Goal: Information Seeking & Learning: Learn about a topic

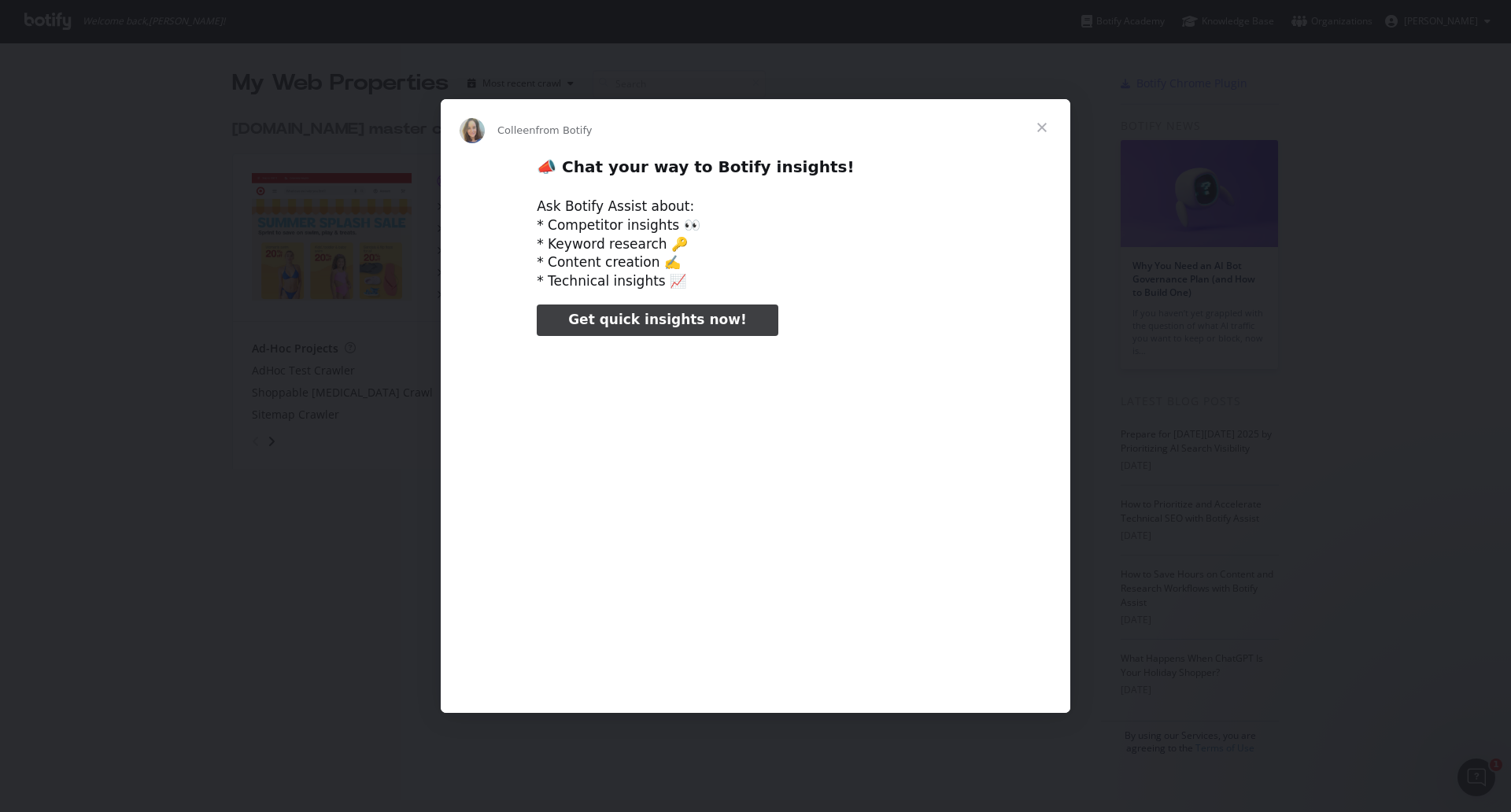
type input "319454"
click at [1049, 134] on span "Close" at bounding box center [1041, 127] width 56 height 56
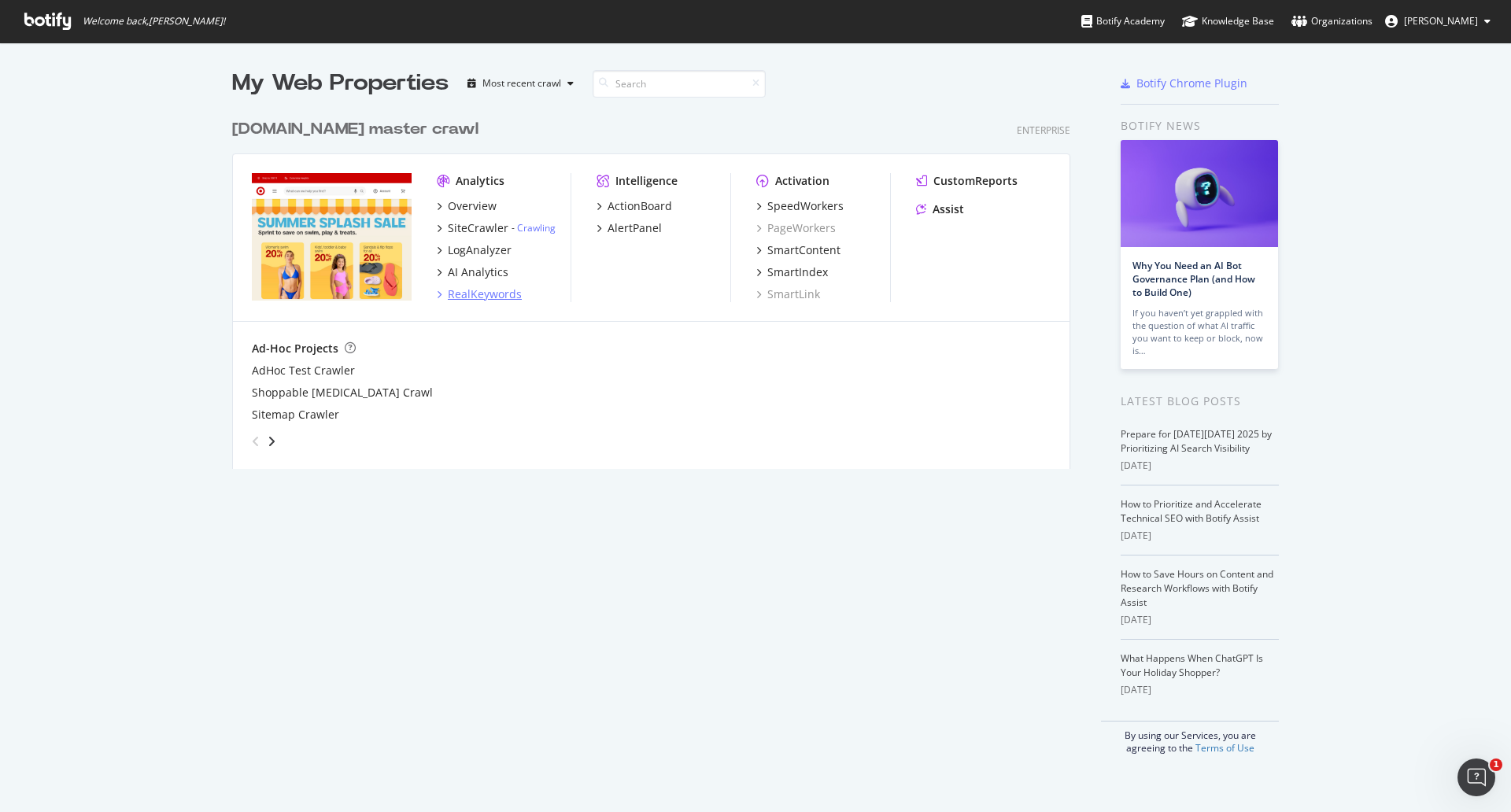
click at [476, 298] on div "RealKeywords" at bounding box center [485, 294] width 74 height 16
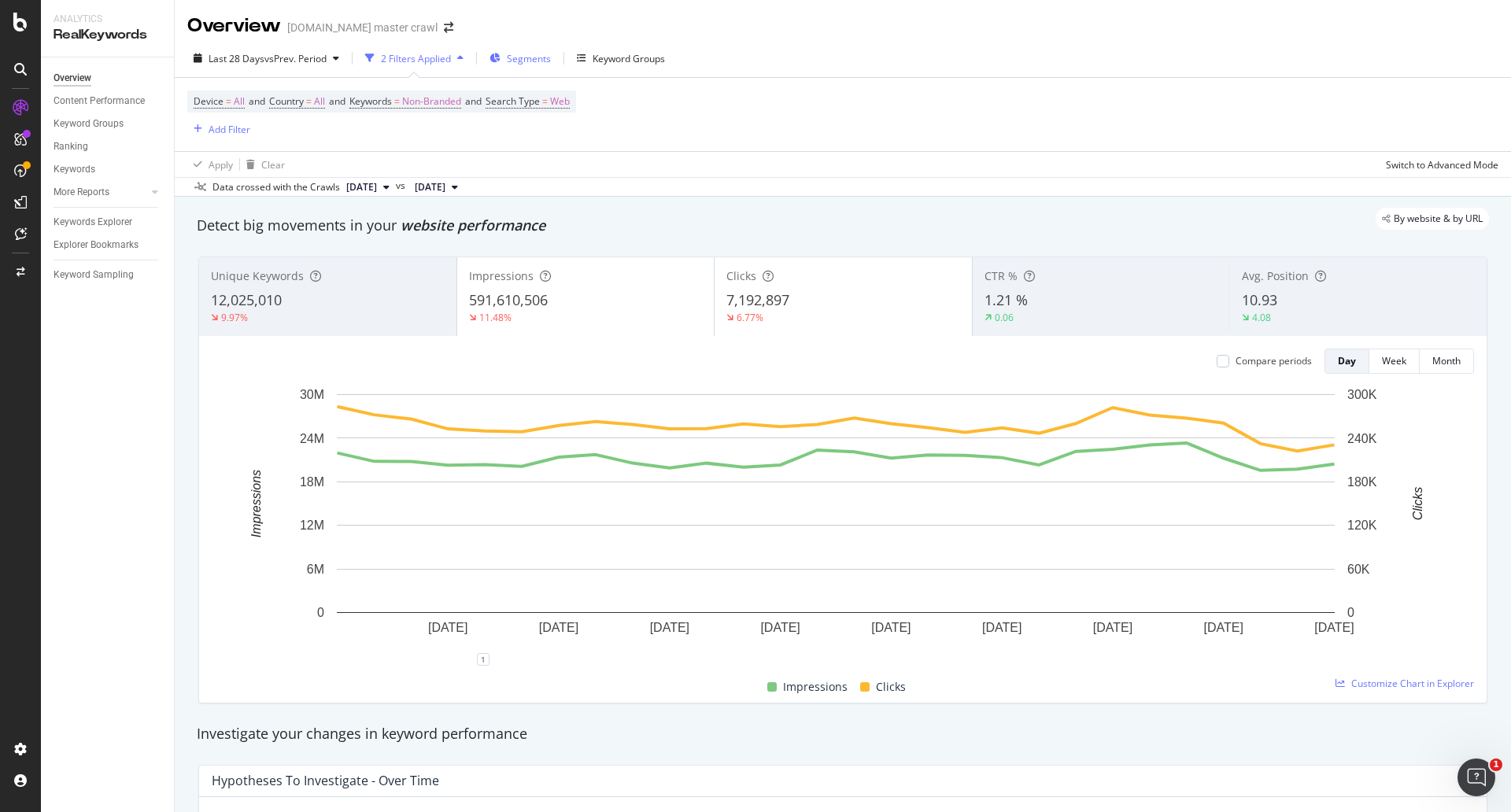
click at [534, 56] on span "Segments" at bounding box center [528, 58] width 44 height 13
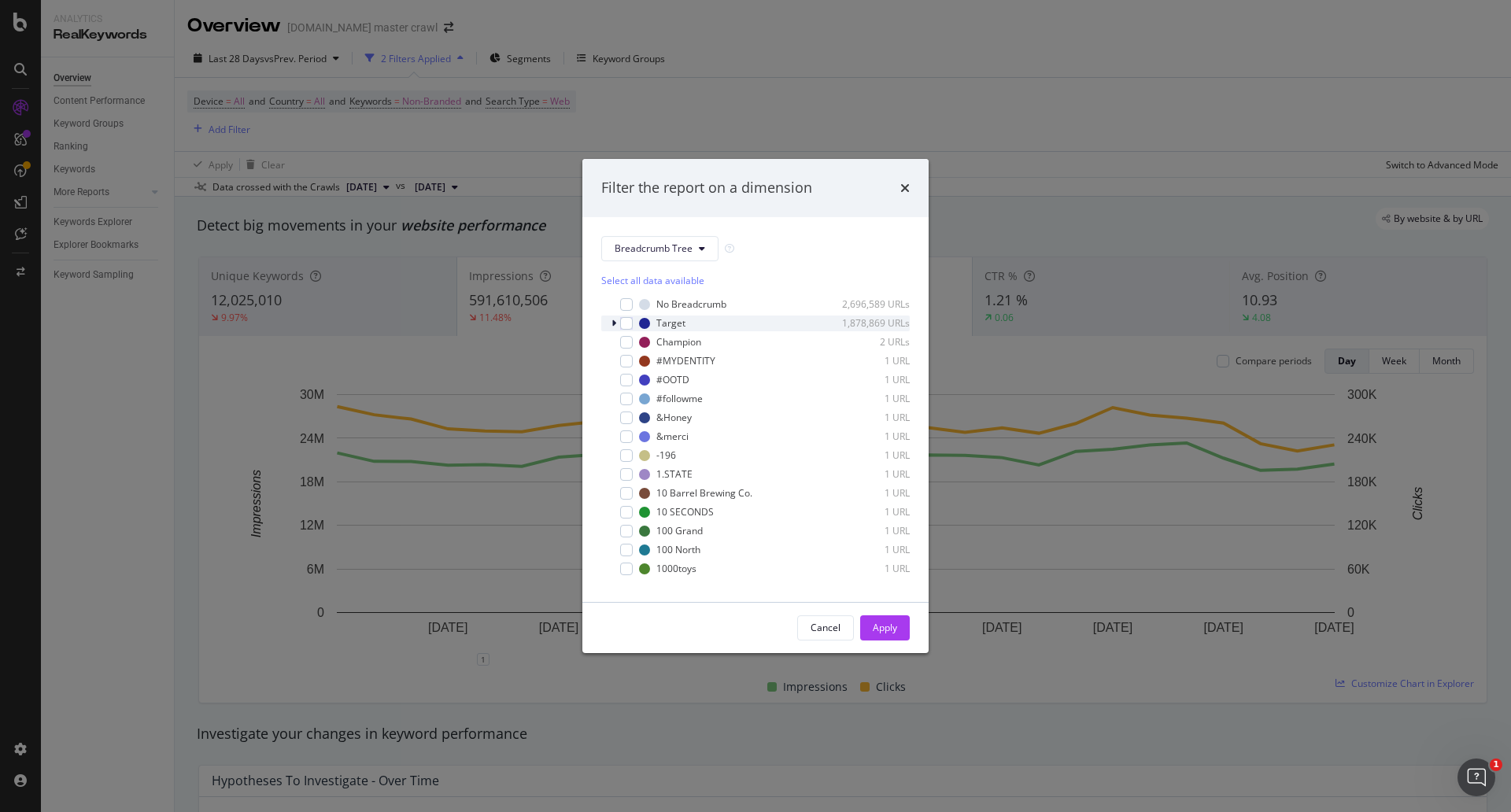
click at [615, 320] on icon "modal" at bounding box center [613, 323] width 4 height 10
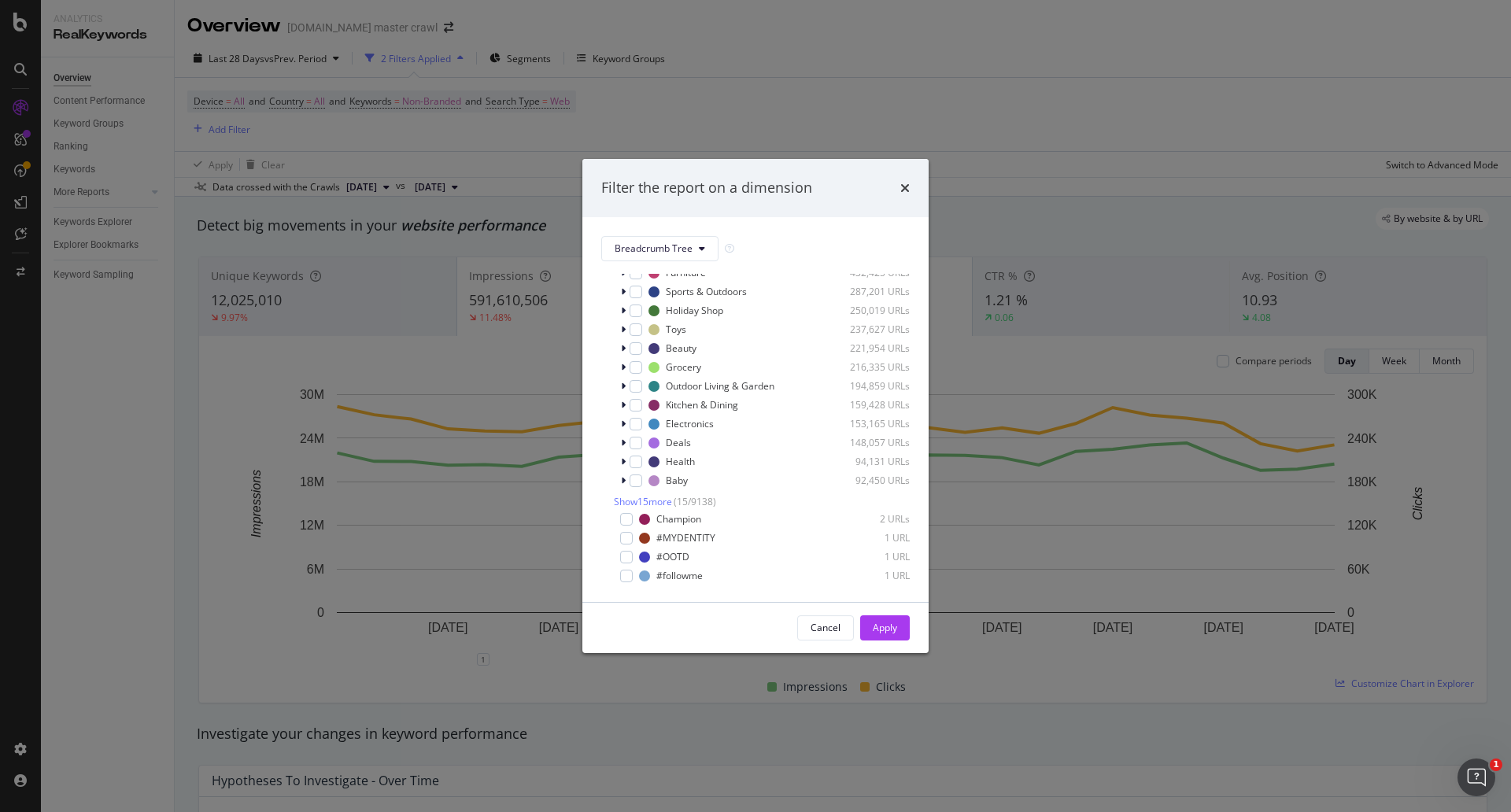
scroll to position [129, 0]
click at [654, 502] on span "Show 15 more" at bounding box center [642, 495] width 58 height 13
click at [624, 309] on icon "modal" at bounding box center [623, 304] width 4 height 10
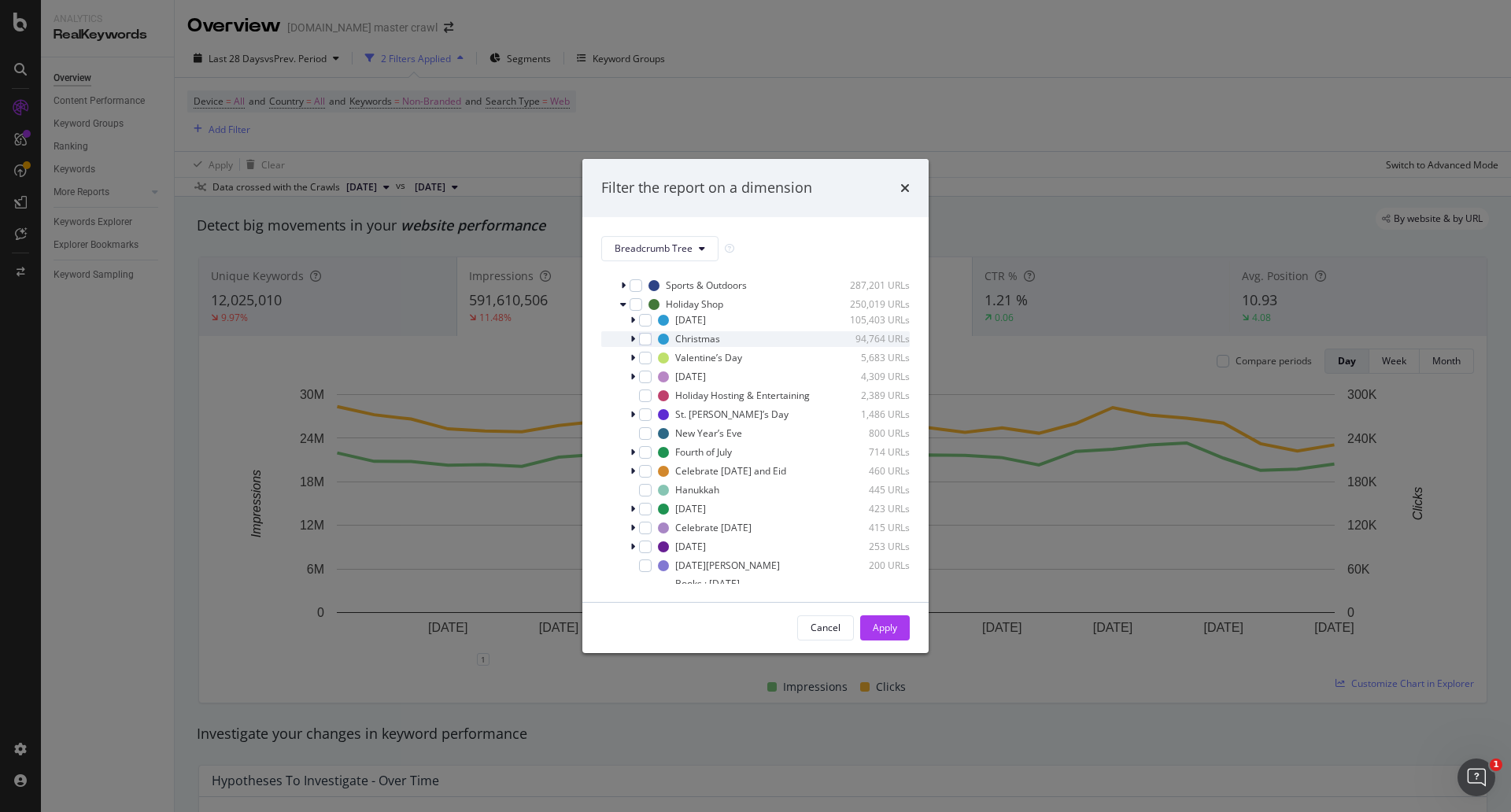
click at [632, 343] on icon "modal" at bounding box center [632, 339] width 4 height 10
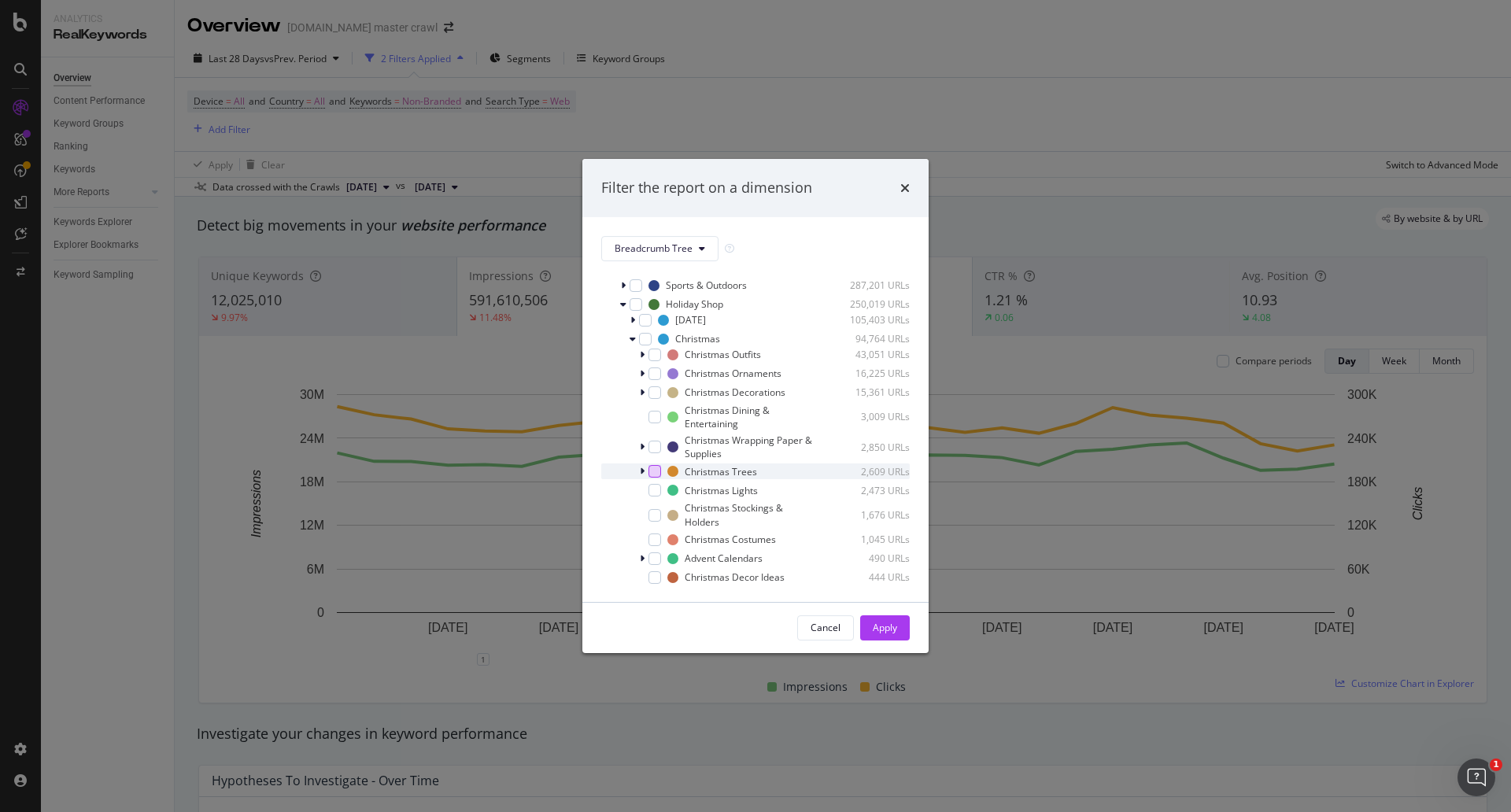
click at [657, 478] on div "modal" at bounding box center [655, 471] width 13 height 13
click at [886, 631] on div "Apply" at bounding box center [885, 627] width 24 height 13
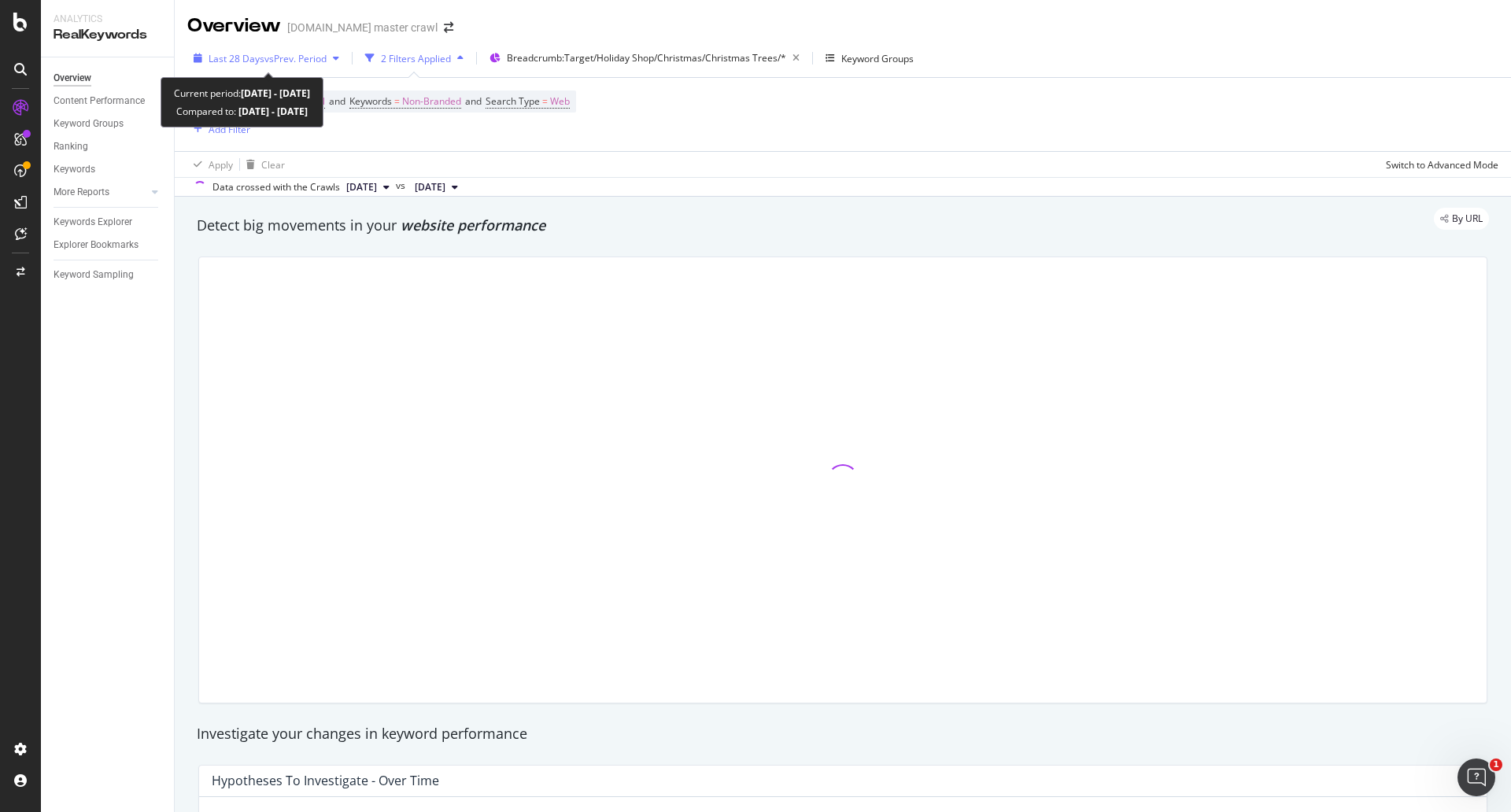
click at [336, 62] on icon "button" at bounding box center [335, 58] width 6 height 10
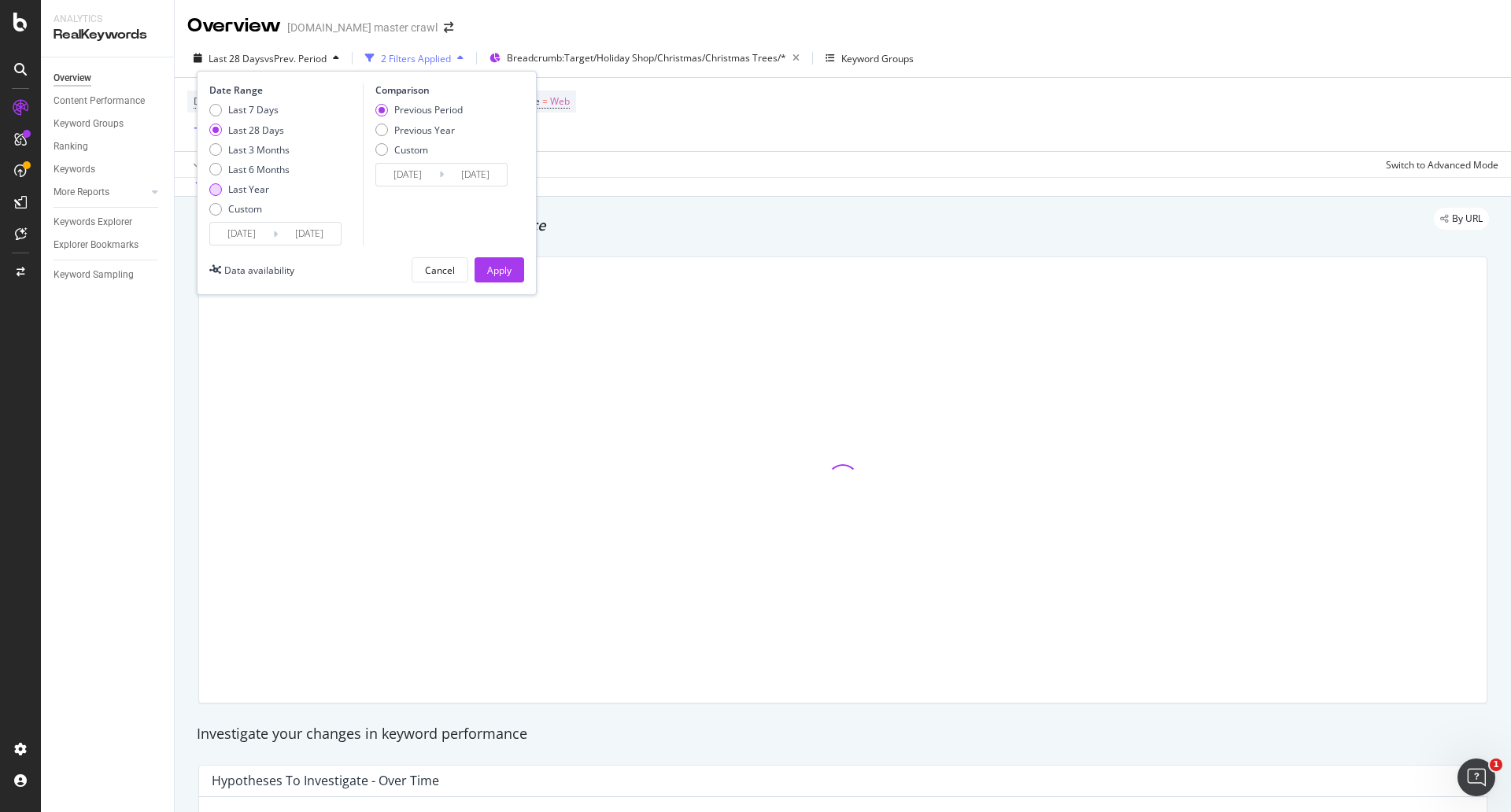
click at [253, 189] on div "Last Year" at bounding box center [249, 189] width 41 height 13
type input "[DATE]"
click at [246, 210] on div "Custom" at bounding box center [245, 208] width 34 height 13
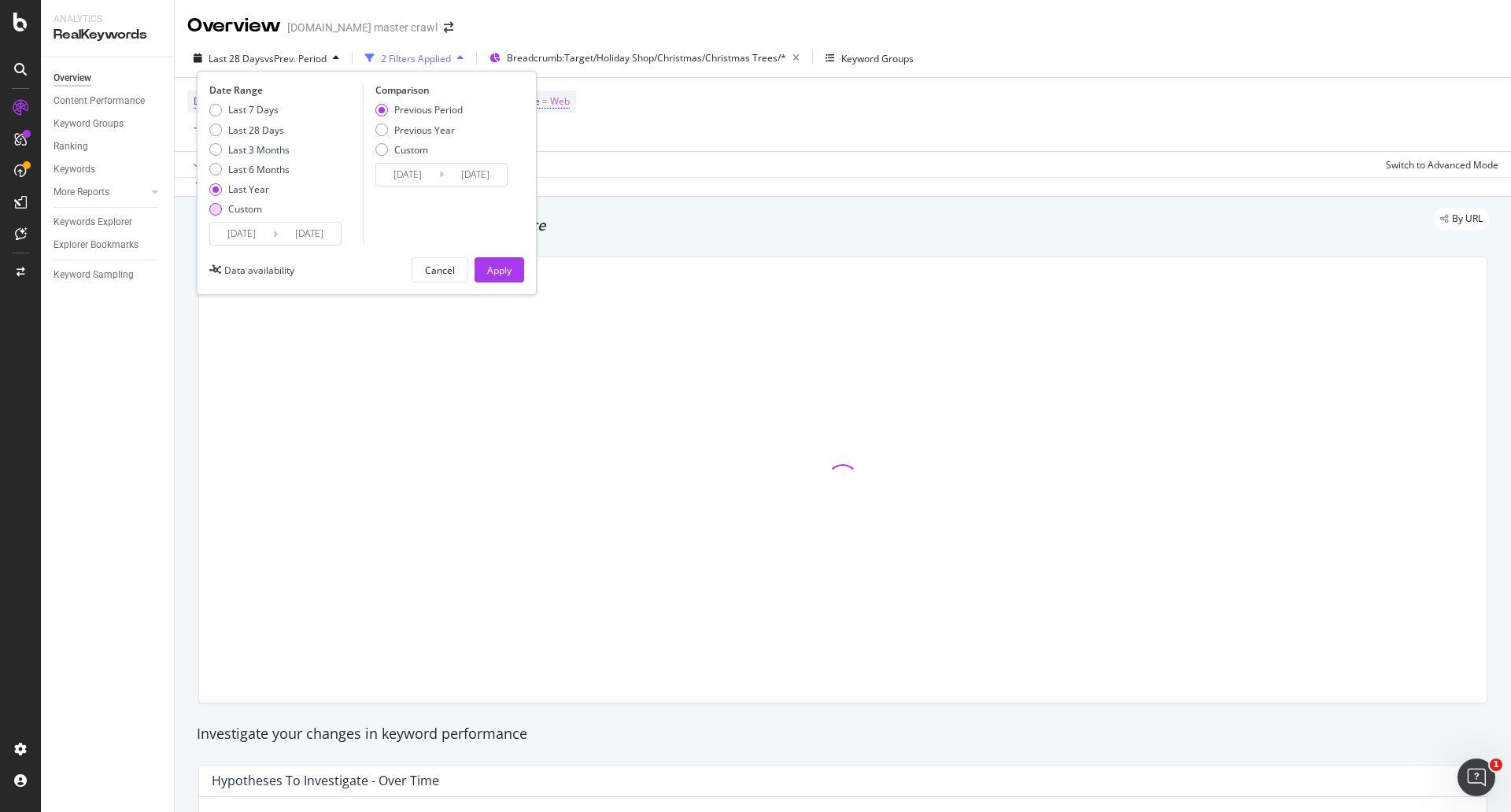
type input "[DATE]"
click at [246, 237] on input "[DATE]" at bounding box center [242, 233] width 63 height 22
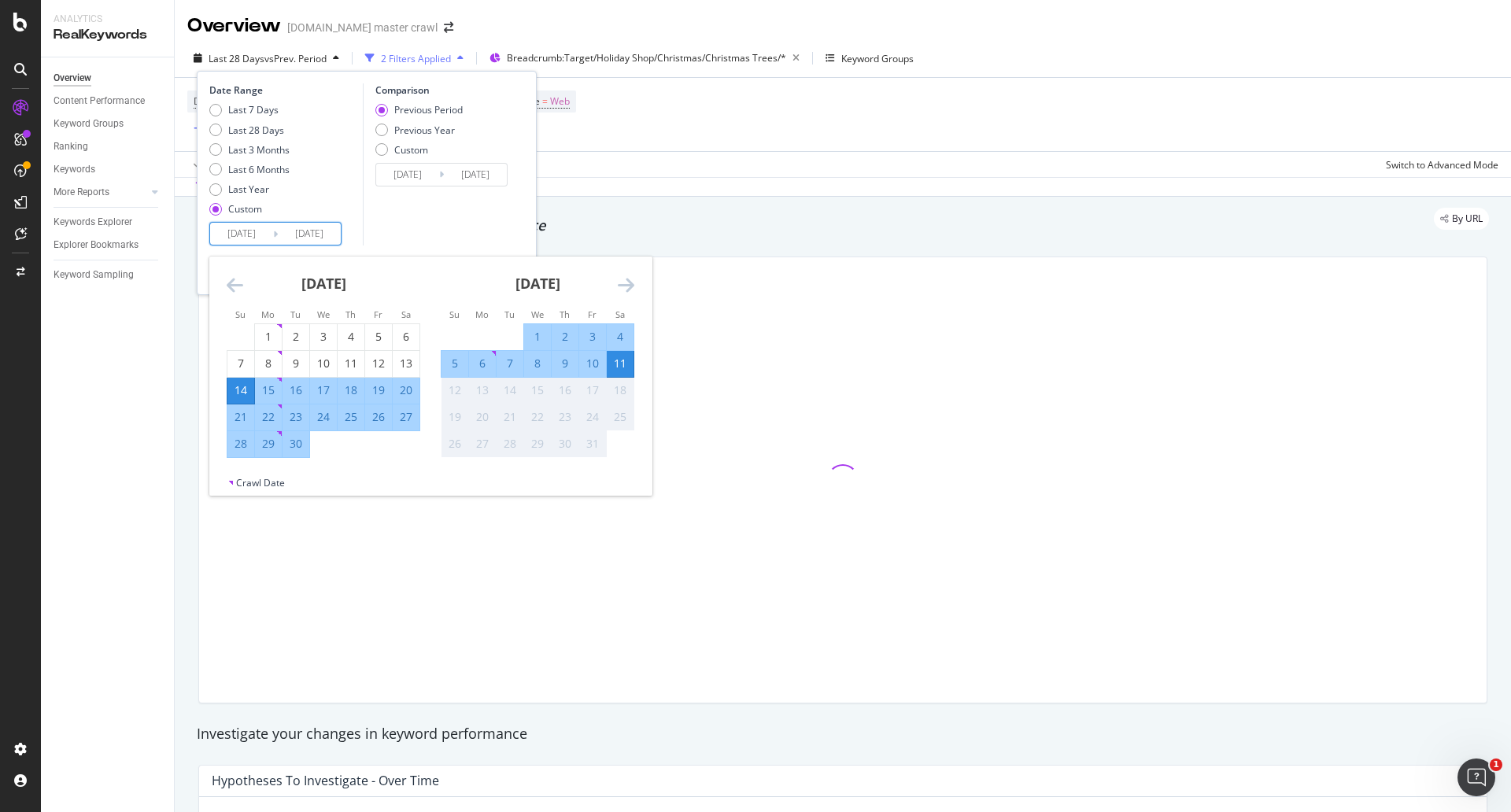
click at [232, 283] on icon "Move backward to switch to the previous month." at bounding box center [234, 284] width 16 height 19
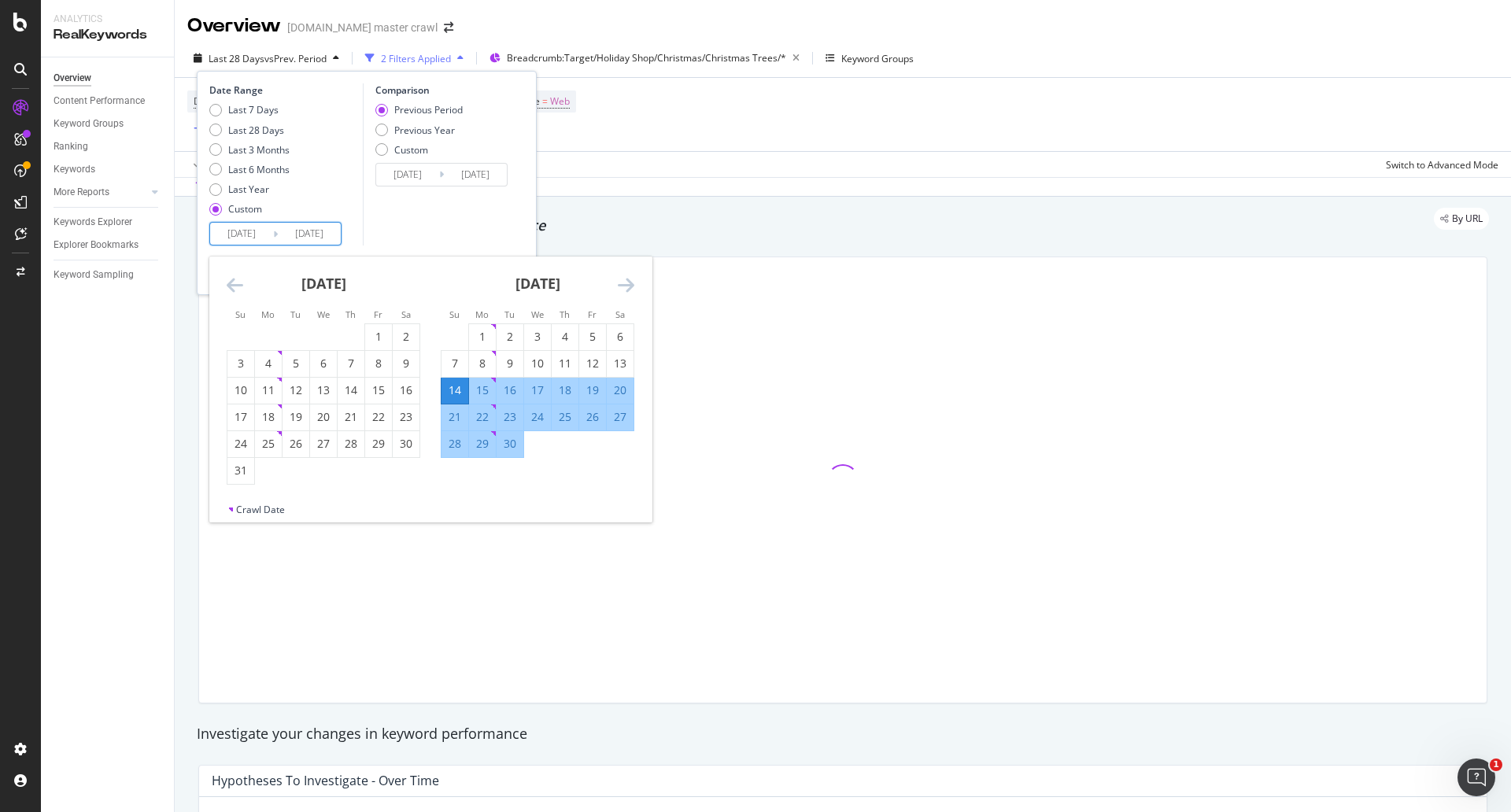
click at [232, 288] on icon "Move backward to switch to the previous month." at bounding box center [234, 284] width 16 height 19
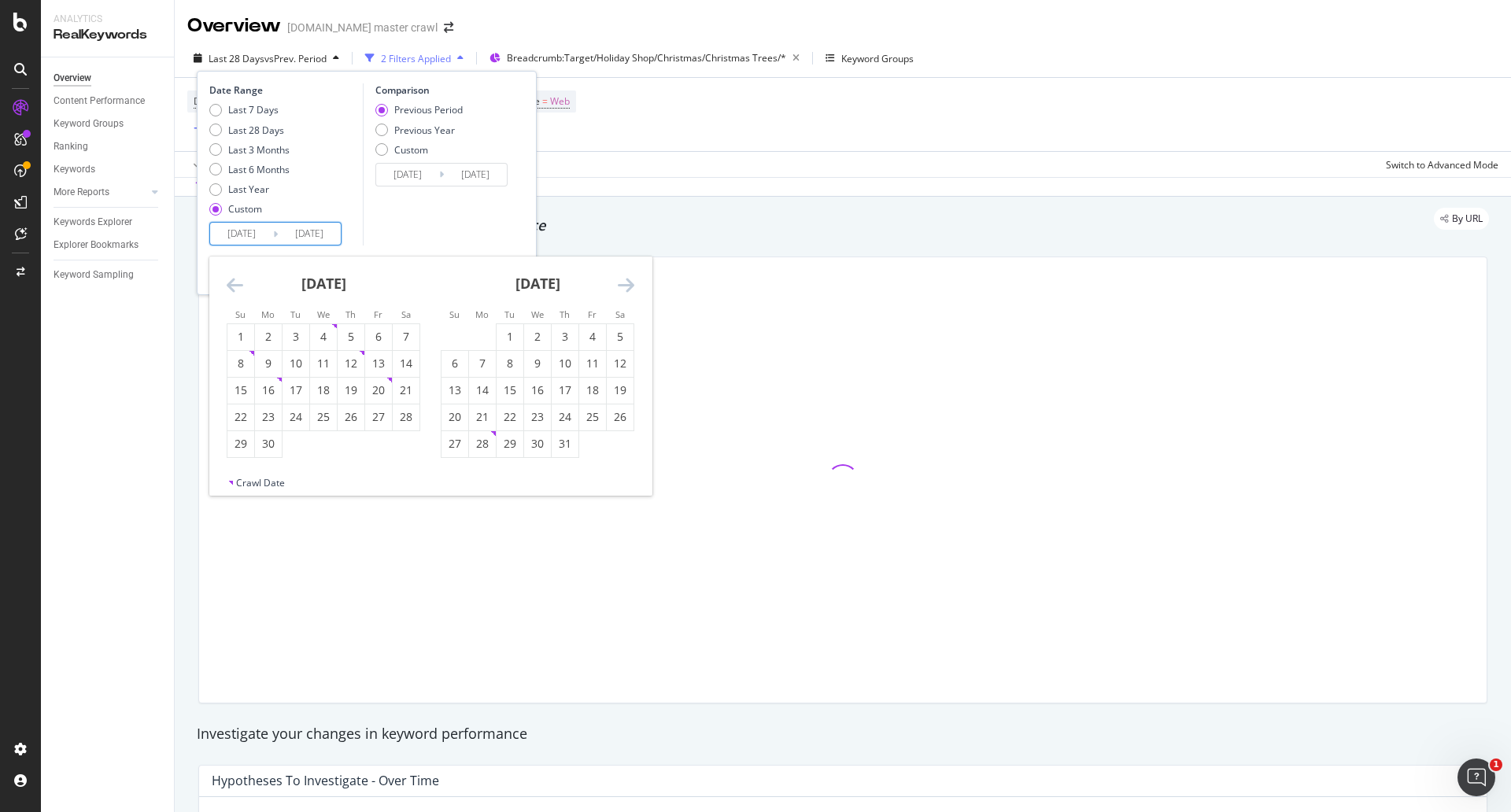
click at [232, 288] on icon "Move backward to switch to the previous month." at bounding box center [234, 284] width 16 height 19
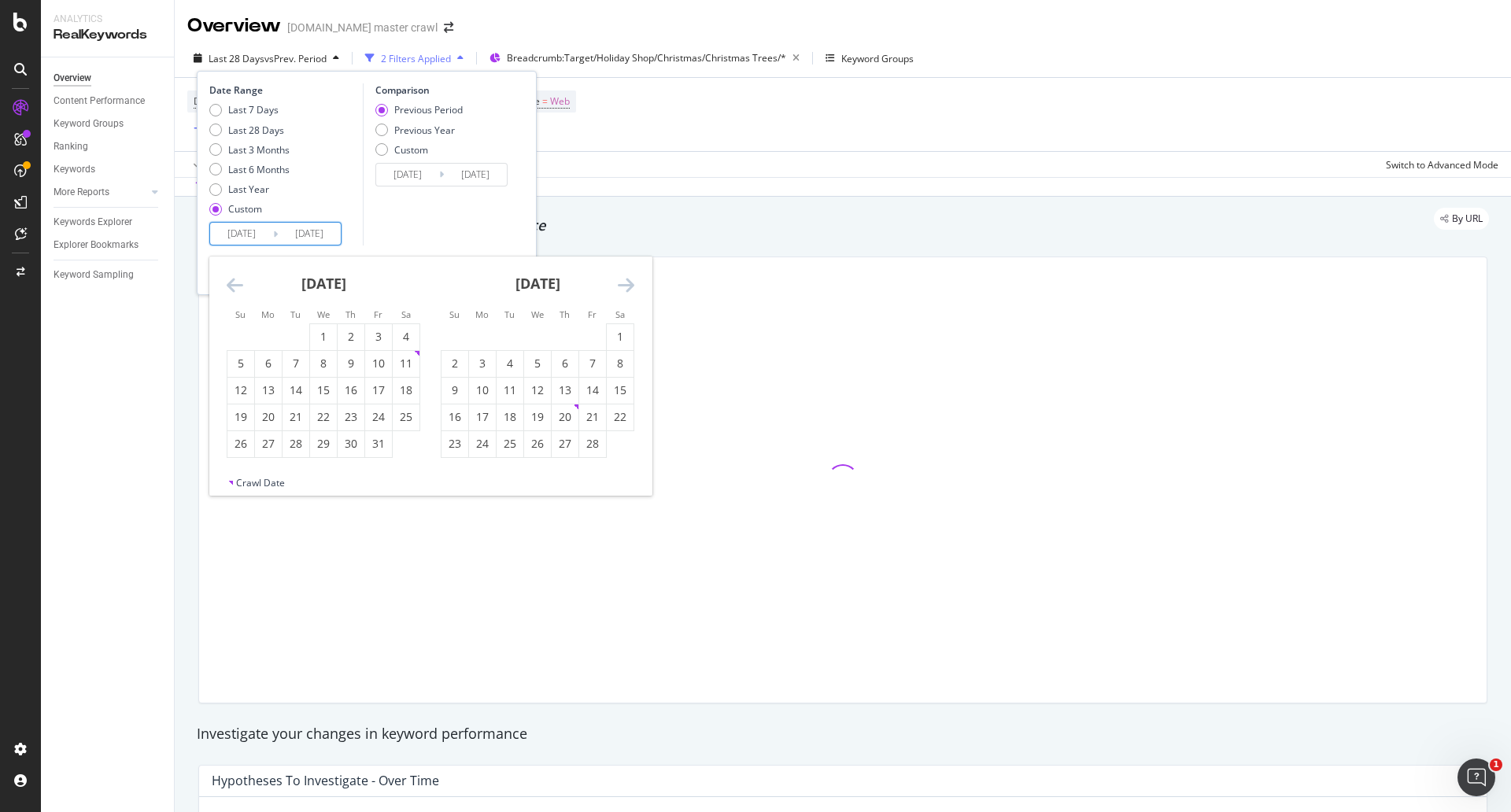
click at [232, 288] on icon "Move backward to switch to the previous month." at bounding box center [234, 284] width 16 height 19
click at [249, 342] on div "1" at bounding box center [241, 337] width 27 height 16
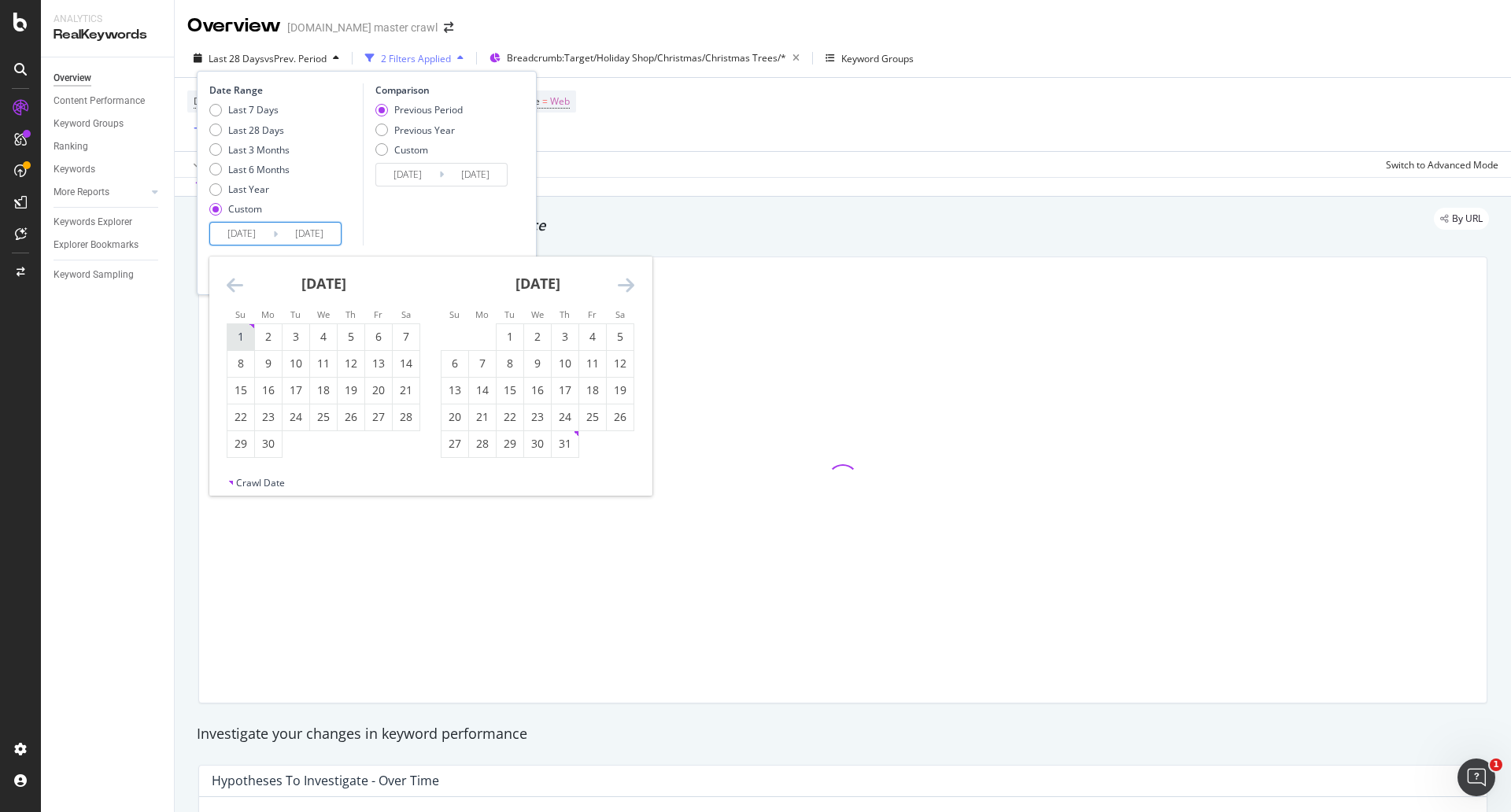
type input "[DATE]"
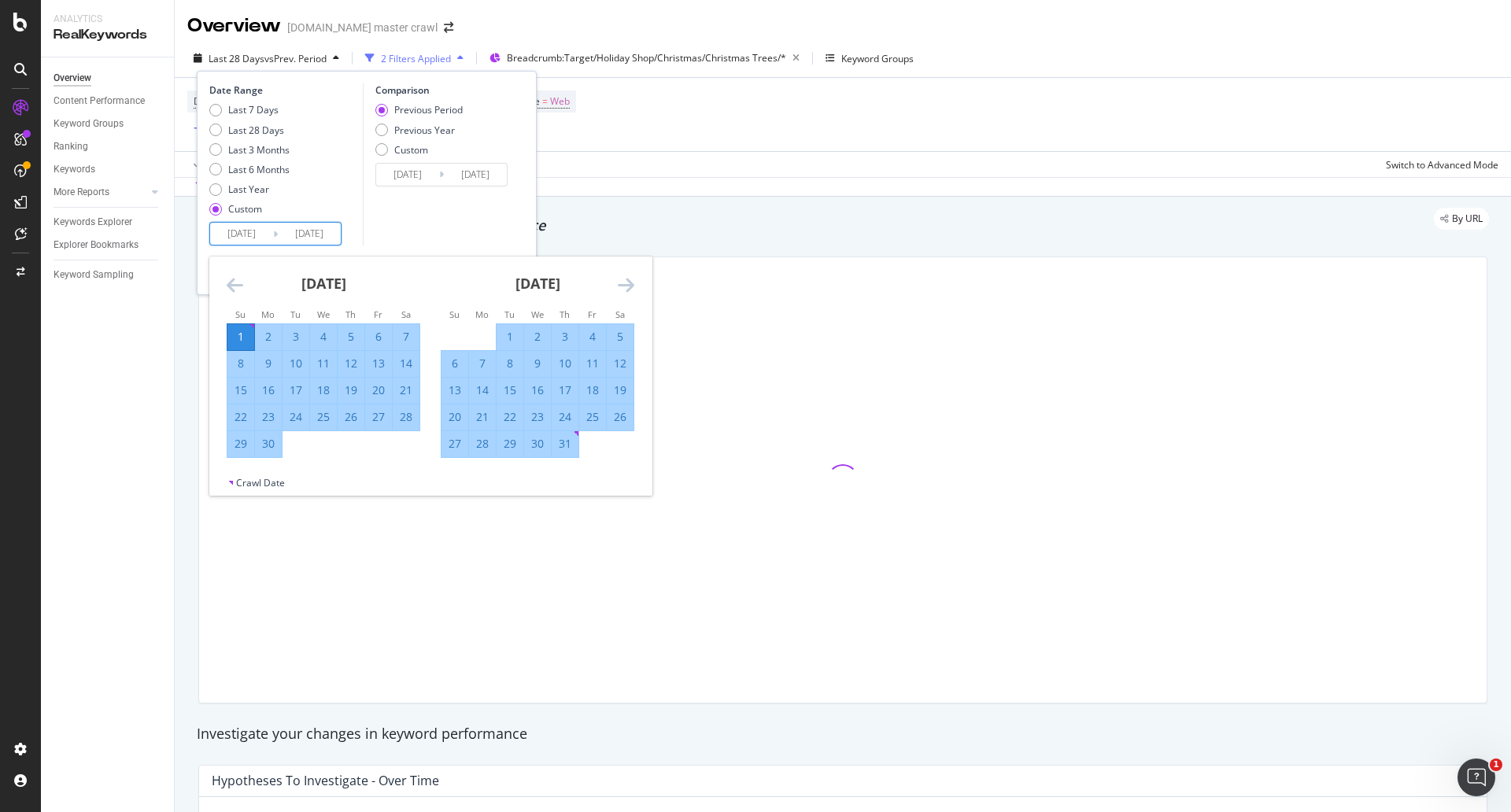
click at [624, 284] on icon "Move forward to switch to the next month." at bounding box center [626, 284] width 16 height 19
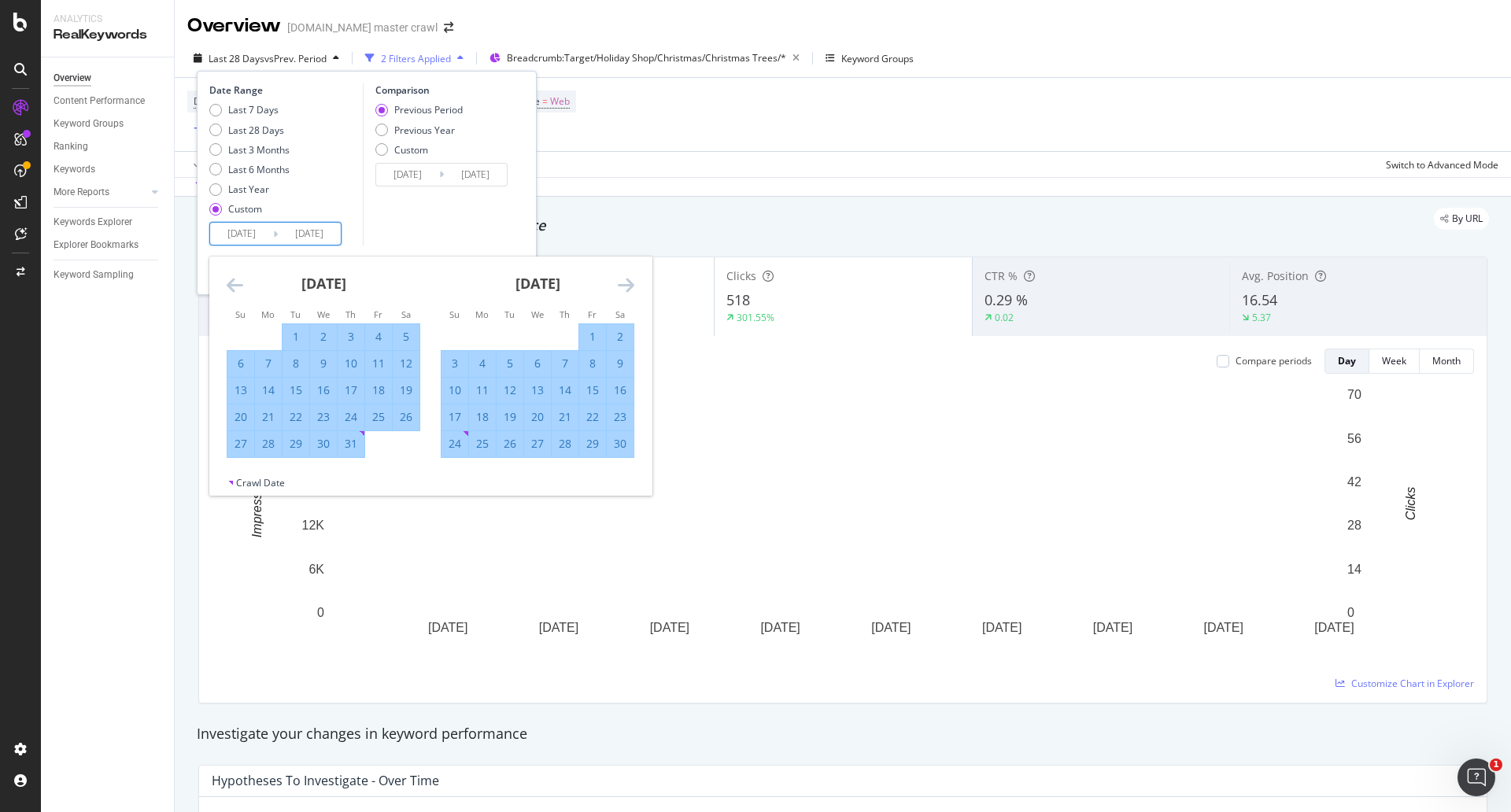
click at [617, 283] on div "[DATE]" at bounding box center [538, 290] width 193 height 67
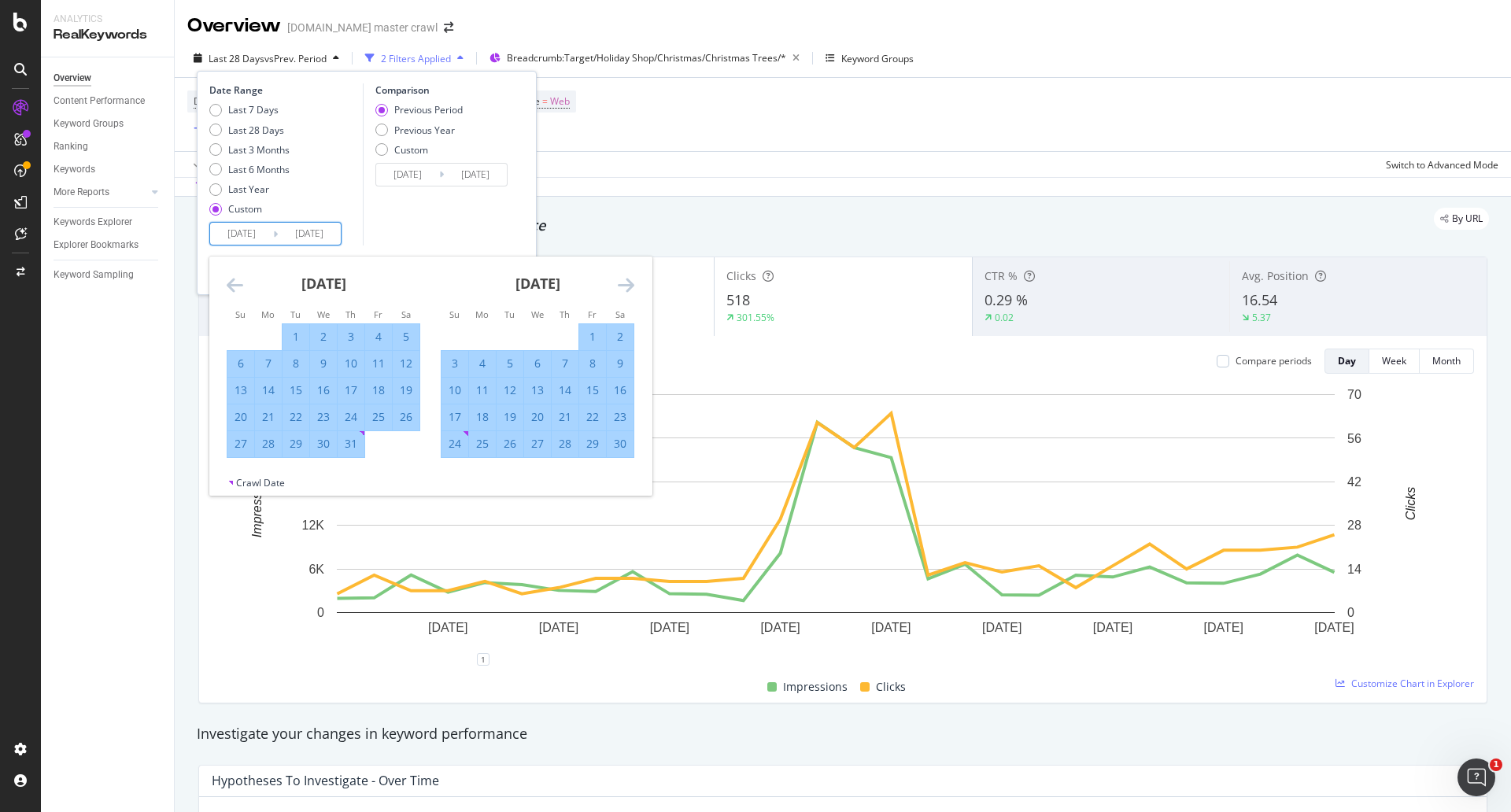
click at [632, 281] on icon "Move forward to switch to the next month." at bounding box center [626, 284] width 16 height 19
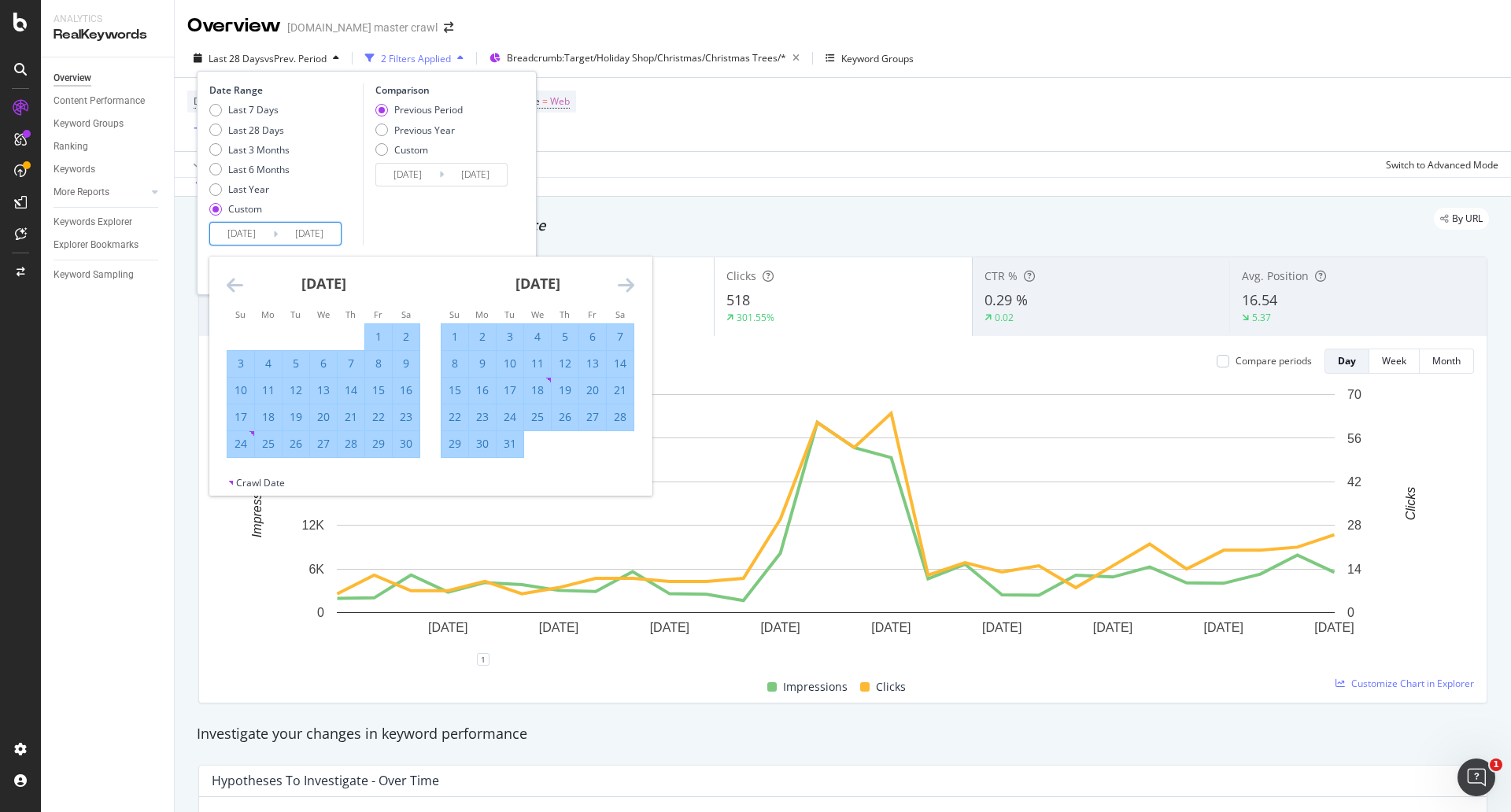
click at [627, 284] on icon "Move forward to switch to the next month." at bounding box center [626, 284] width 16 height 19
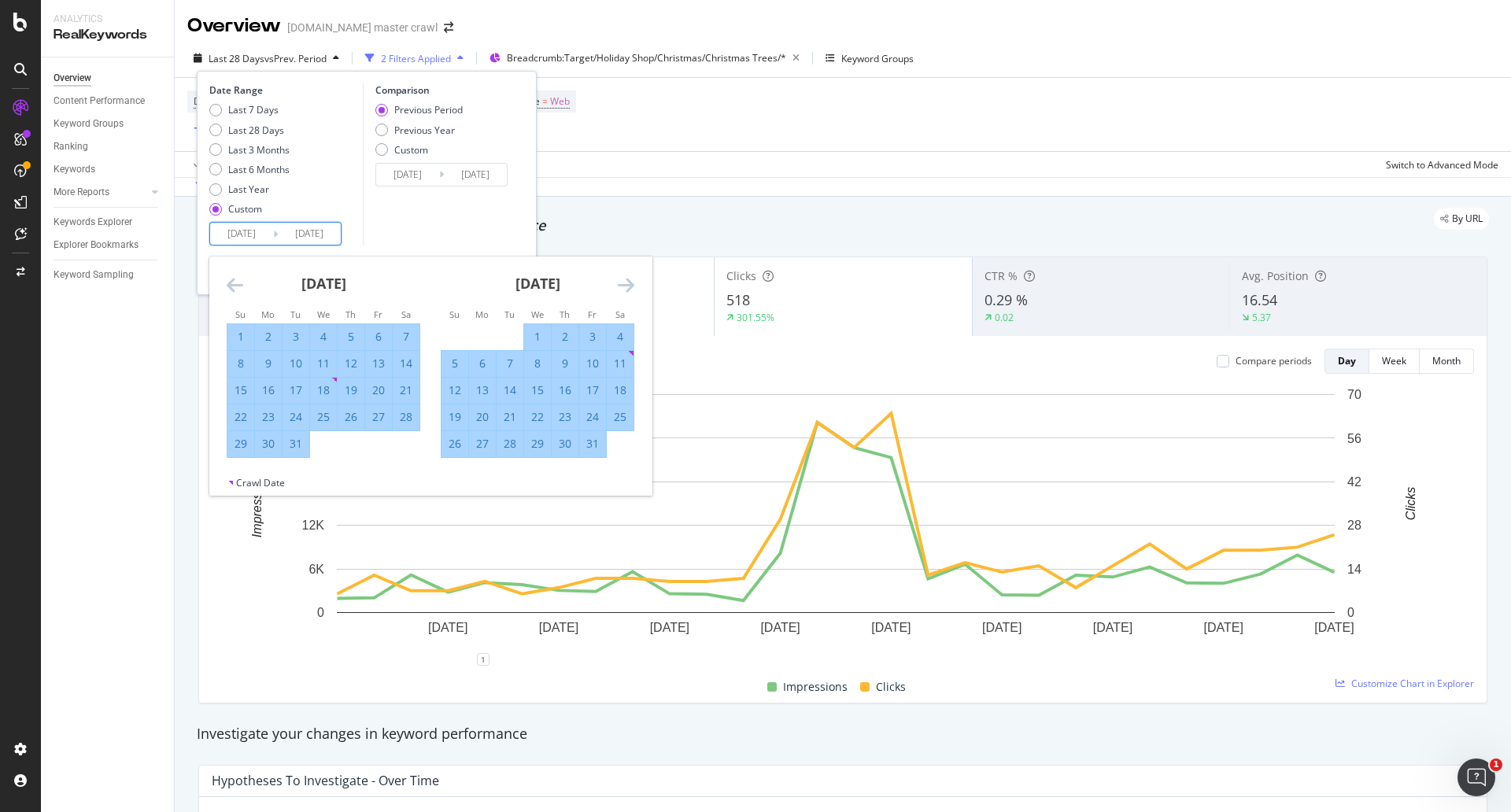
click at [598, 445] on div "31" at bounding box center [592, 444] width 27 height 16
type input "[DATE]"
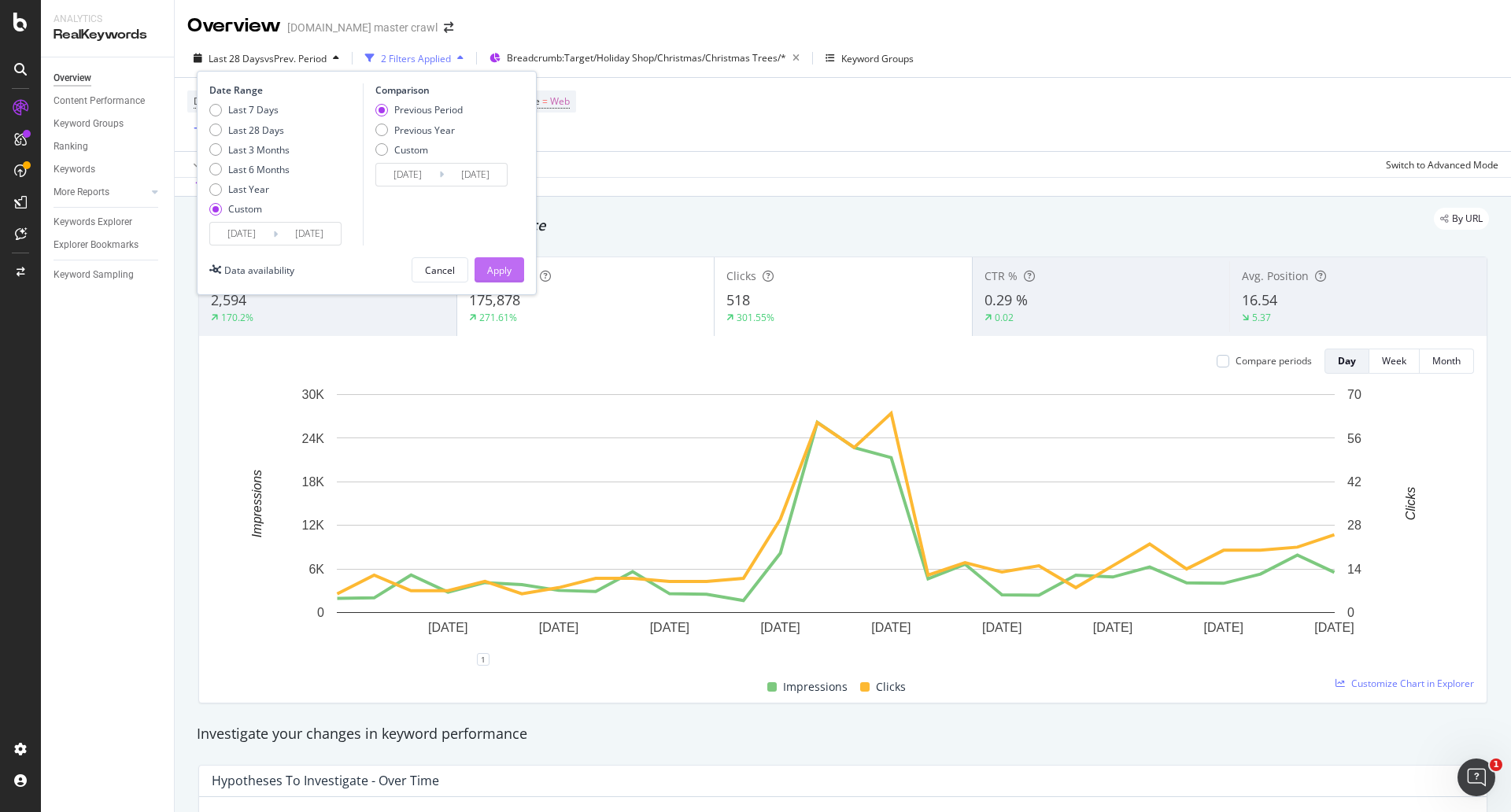
click at [498, 266] on div "Apply" at bounding box center [498, 270] width 24 height 13
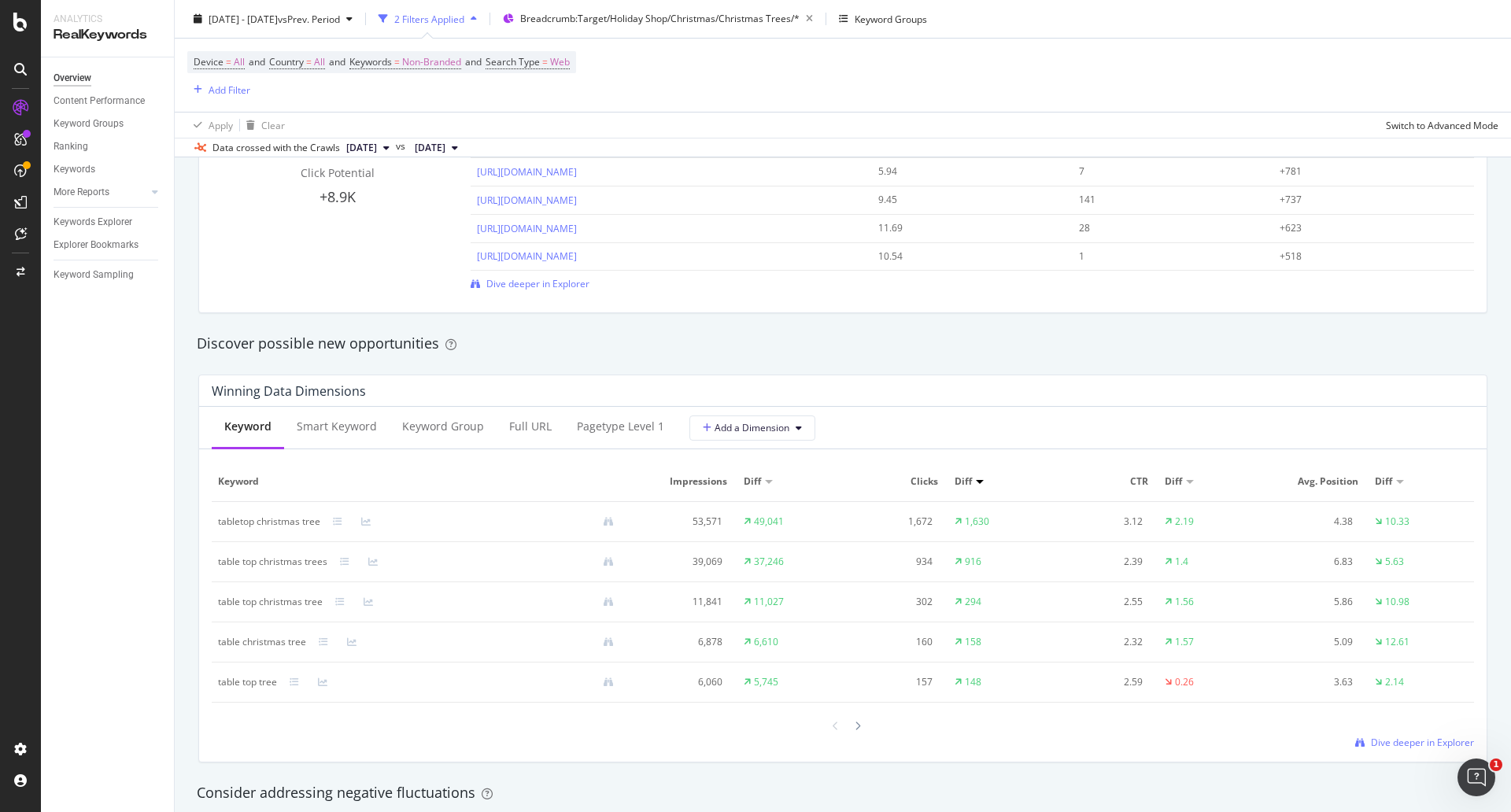
scroll to position [1342, 0]
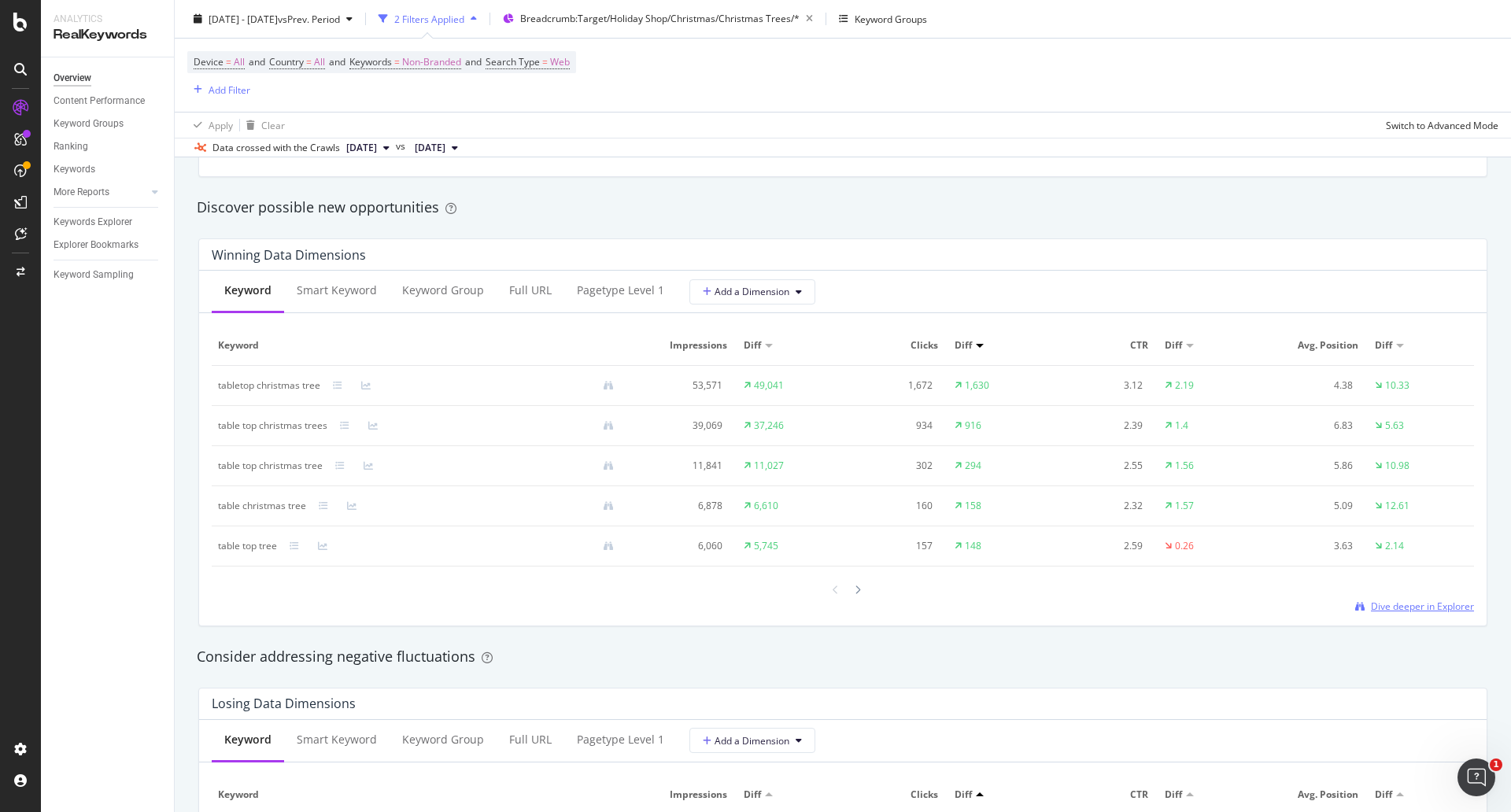
click at [1383, 599] on span "Dive deeper in Explorer" at bounding box center [1422, 605] width 103 height 13
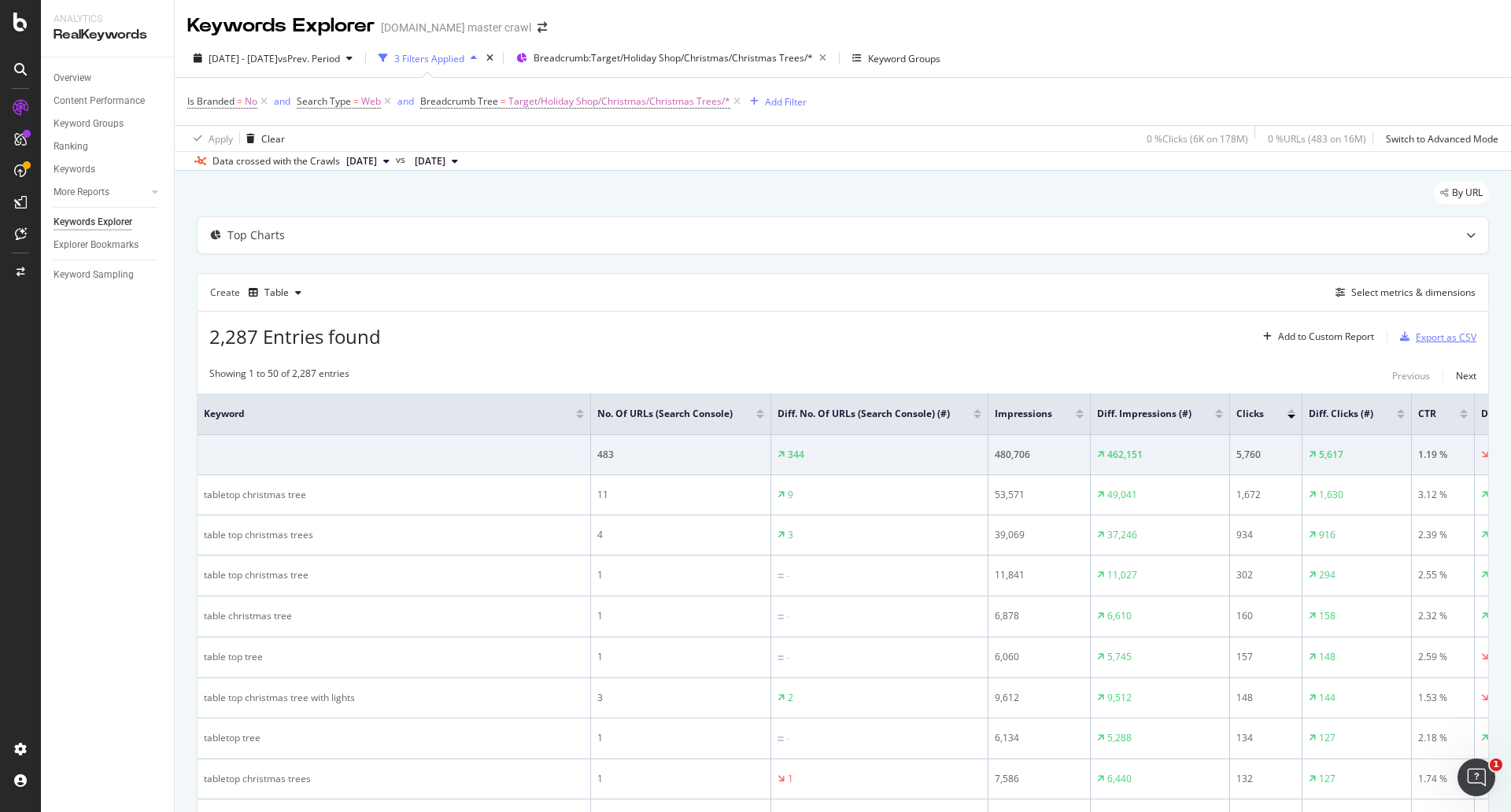
click at [1448, 336] on div "Export as CSV" at bounding box center [1446, 336] width 61 height 13
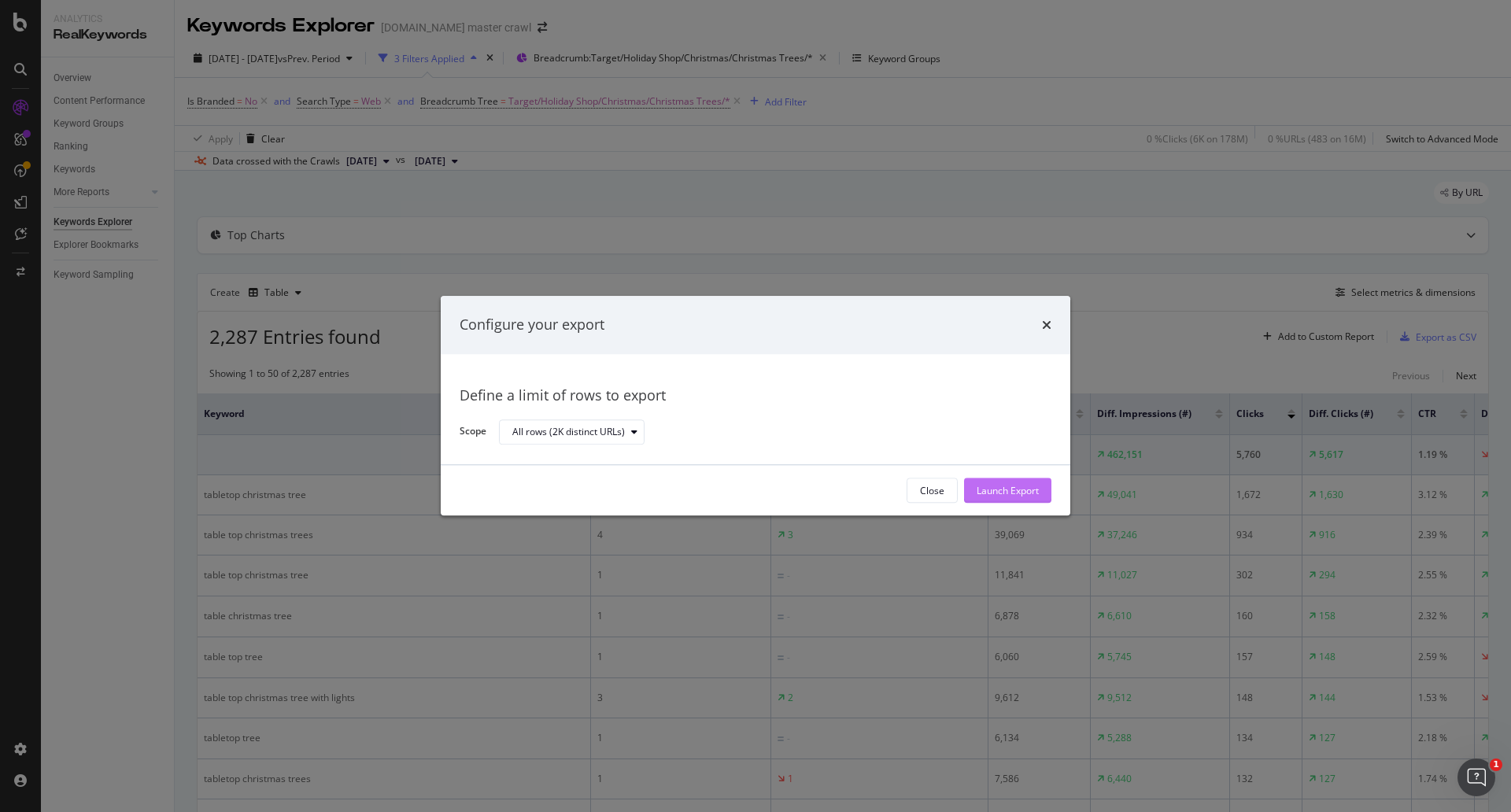
click at [1006, 486] on div "Launch Export" at bounding box center [1007, 490] width 62 height 13
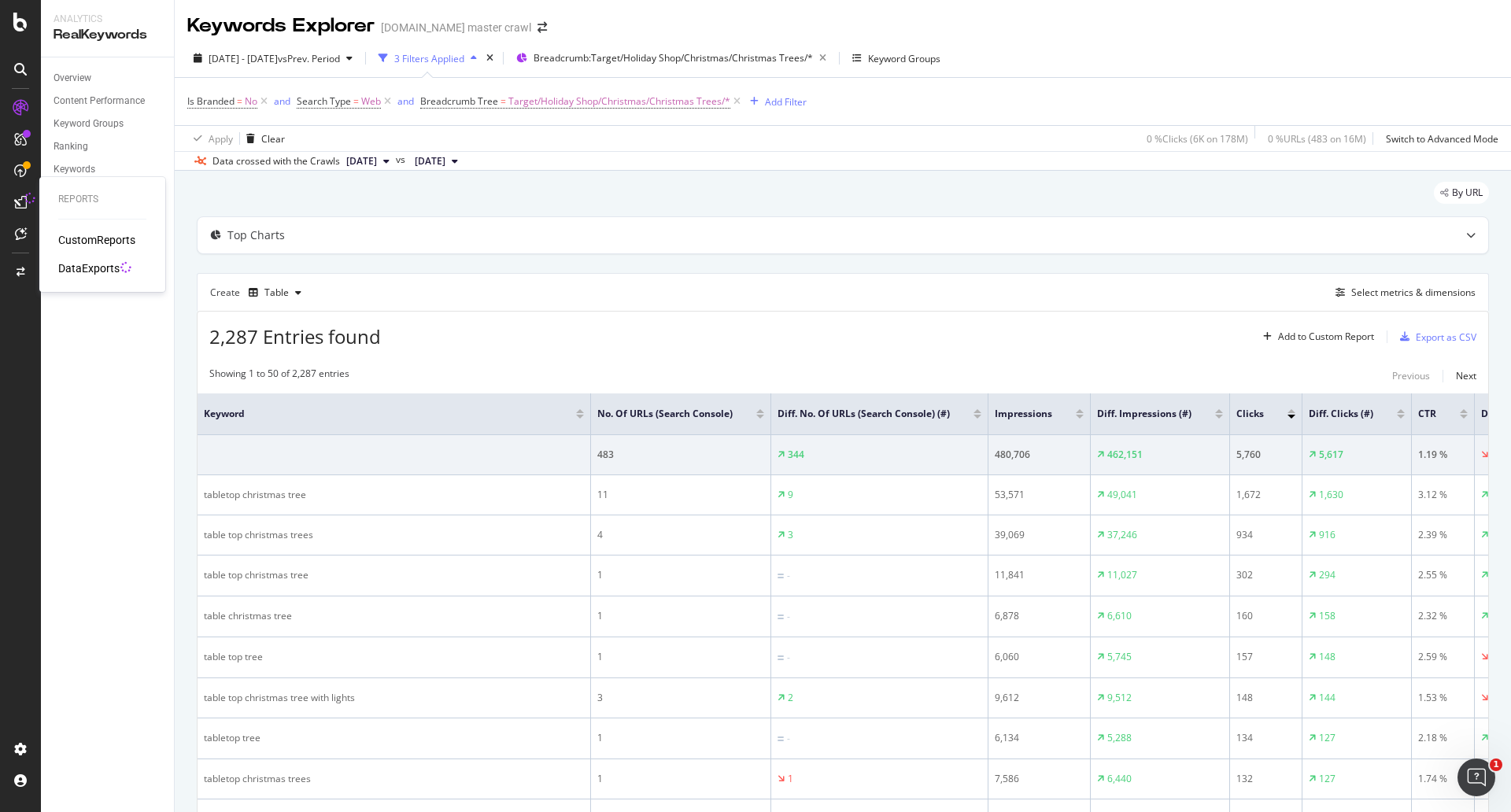
click at [94, 271] on div "DataExports" at bounding box center [89, 268] width 62 height 16
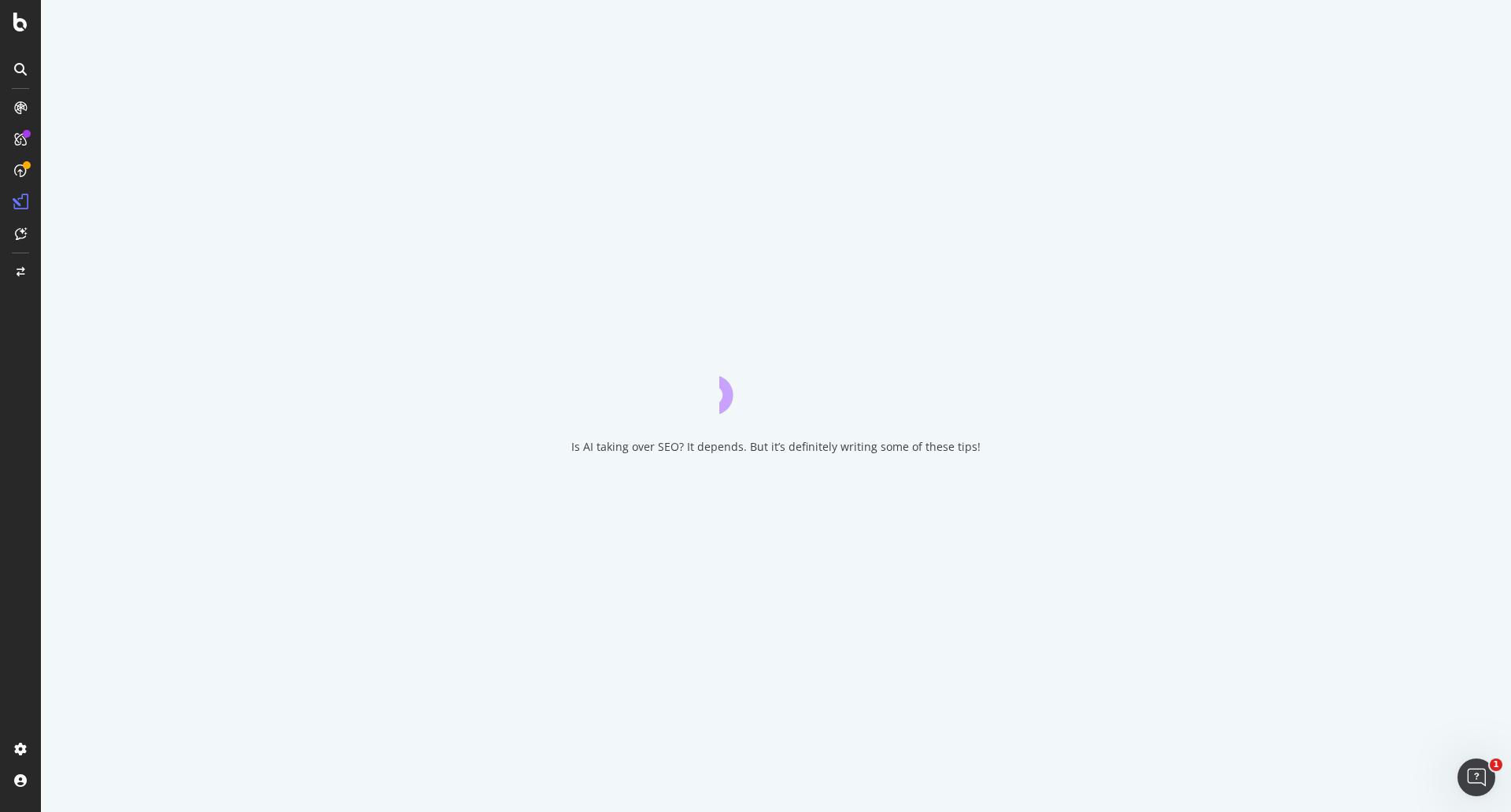
click at [94, 271] on div "Is AI taking over SEO? It depends. But it’s definitely writing some of these ti…" at bounding box center [776, 406] width 1470 height 812
